Goal: Navigation & Orientation: Find specific page/section

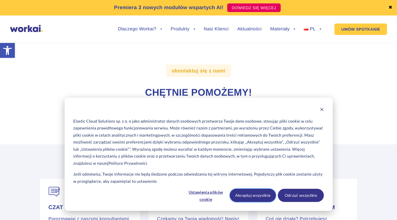
click at [253, 195] on button "Akceptuj wszystkie" at bounding box center [253, 195] width 46 height 13
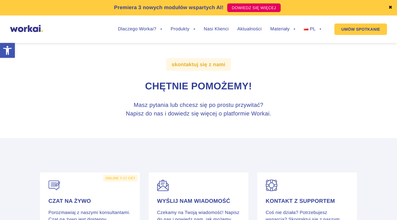
scroll to position [7, 0]
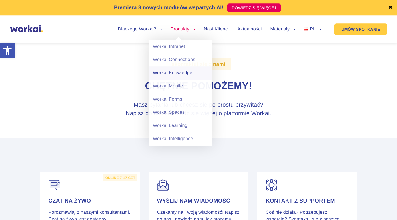
click at [184, 75] on link "Workai Knowledge" at bounding box center [180, 72] width 63 height 13
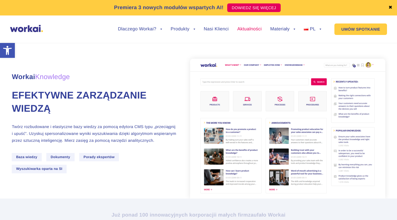
click at [255, 30] on link "Aktualności" at bounding box center [249, 29] width 24 height 5
